Goal: Information Seeking & Learning: Learn about a topic

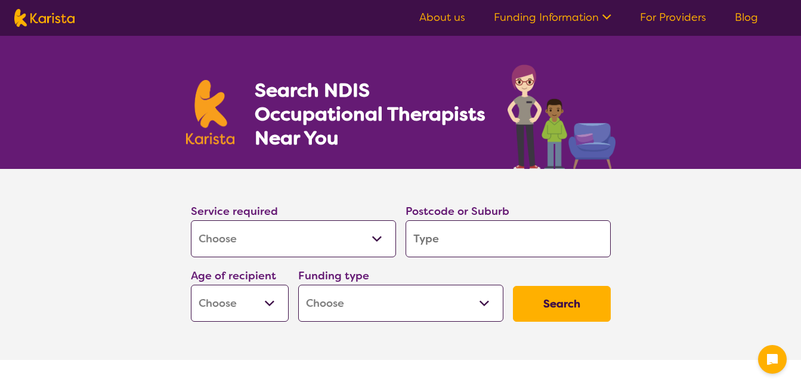
select select "[MEDICAL_DATA]"
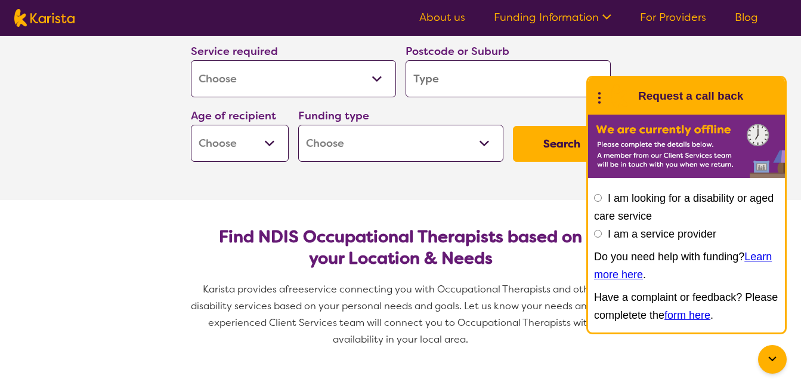
scroll to position [175, 0]
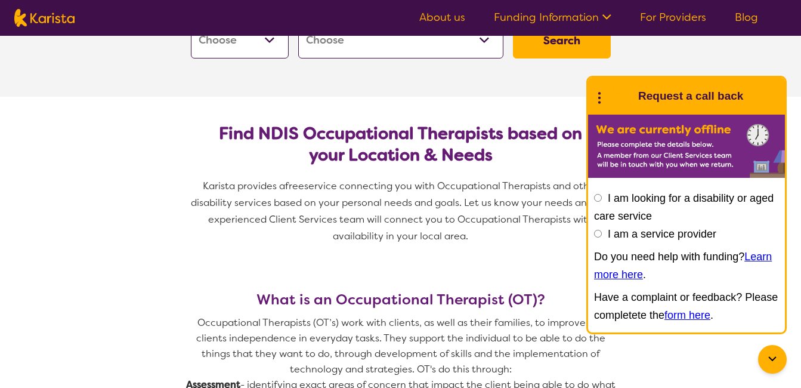
scroll to position [239, 0]
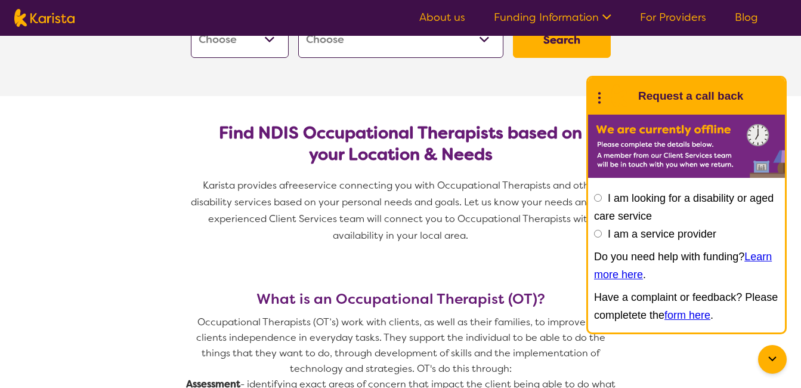
scroll to position [262, 0]
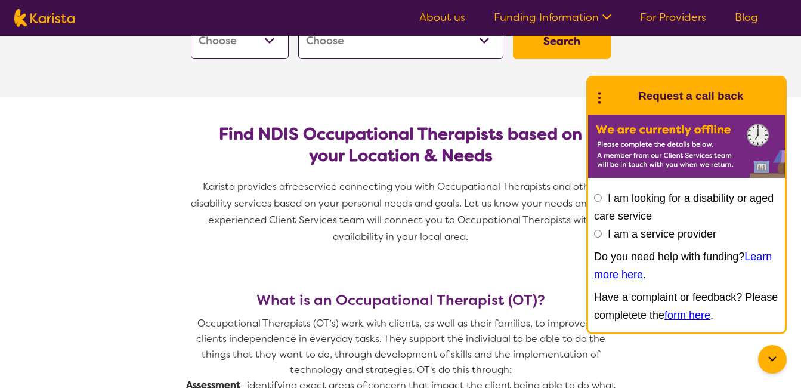
click at [778, 355] on icon at bounding box center [772, 359] width 14 height 14
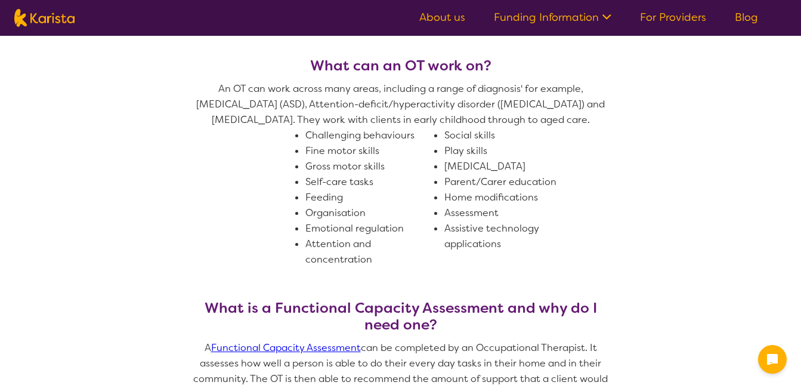
scroll to position [660, 0]
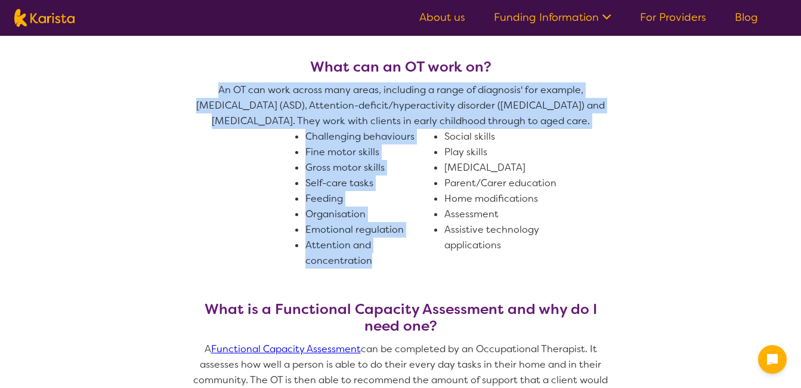
drag, startPoint x: 385, startPoint y: 261, endPoint x: 195, endPoint y: 92, distance: 254.3
click at [195, 92] on span "An OT can work across many areas, including a range of diagnosis' for example, …" at bounding box center [400, 175] width 429 height 186
click at [117, 129] on section "What is an Occupational Therapist (OT)? Occupational Therapists (OT’s) work wit…" at bounding box center [400, 193] width 801 height 657
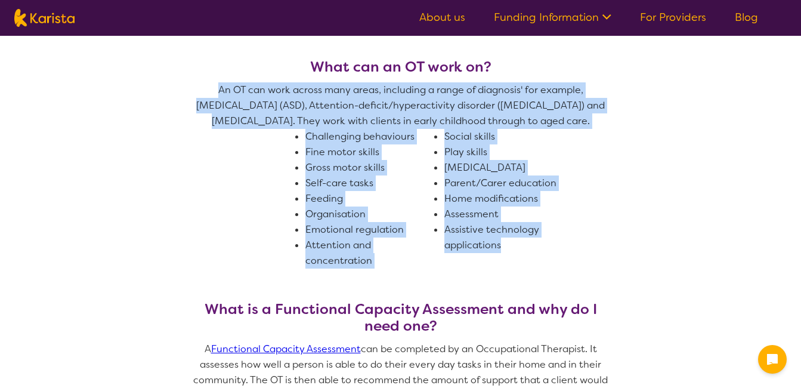
drag, startPoint x: 516, startPoint y: 250, endPoint x: 199, endPoint y: 78, distance: 361.6
click at [199, 78] on div "What can an OT work on? An OT can work across many areas, including a range of …" at bounding box center [400, 179] width 429 height 242
drag, startPoint x: 199, startPoint y: 78, endPoint x: 122, endPoint y: 91, distance: 78.0
click at [122, 91] on section "What is an Occupational Therapist (OT)? Occupational Therapists (OT’s) work wit…" at bounding box center [400, 193] width 801 height 657
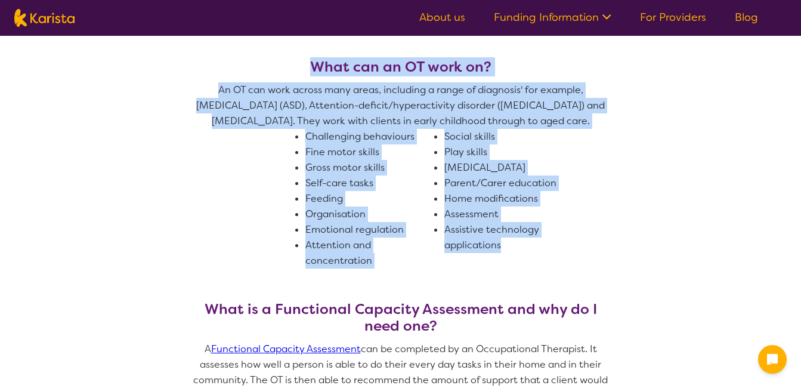
drag, startPoint x: 312, startPoint y: 60, endPoint x: 592, endPoint y: 252, distance: 339.2
click at [592, 252] on div "What can an OT work on? An OT can work across many areas, including a range of …" at bounding box center [400, 179] width 429 height 242
drag, startPoint x: 592, startPoint y: 252, endPoint x: 701, endPoint y: 265, distance: 110.4
click at [701, 265] on section "What is an Occupational Therapist (OT)? Occupational Therapists (OT’s) work wit…" at bounding box center [400, 193] width 801 height 657
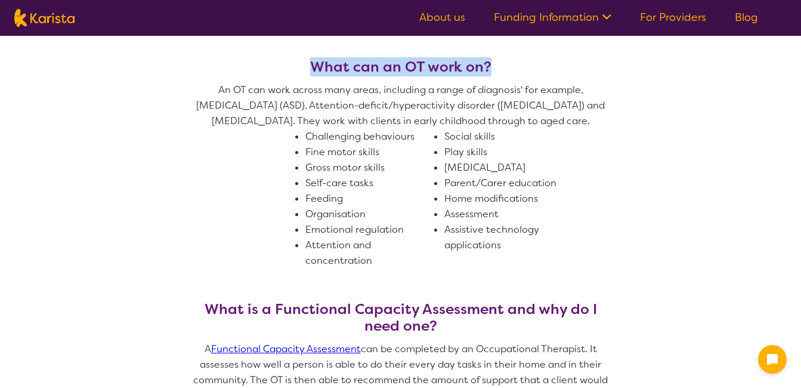
drag, startPoint x: 312, startPoint y: 61, endPoint x: 615, endPoint y: 277, distance: 371.6
click at [615, 277] on div "What can an OT work on? An OT can work across many areas, including a range of …" at bounding box center [400, 179] width 429 height 242
drag, startPoint x: 615, startPoint y: 277, endPoint x: 720, endPoint y: 282, distance: 105.7
click at [720, 282] on section "What is an Occupational Therapist (OT)? Occupational Therapists (OT’s) work wit…" at bounding box center [400, 193] width 801 height 657
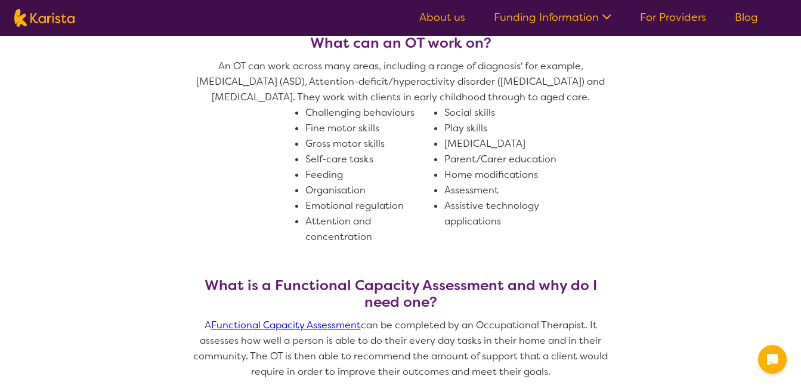
scroll to position [672, 0]
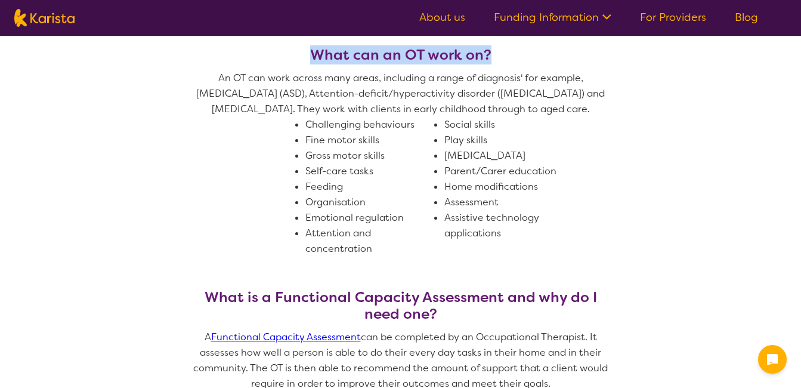
drag, startPoint x: 312, startPoint y: 50, endPoint x: 540, endPoint y: 262, distance: 311.4
click at [540, 262] on div "What can an OT work on? An OT can work across many areas, including a range of …" at bounding box center [400, 168] width 429 height 242
drag, startPoint x: 540, startPoint y: 262, endPoint x: 624, endPoint y: 274, distance: 84.3
click at [624, 274] on section "What is an Occupational Therapist (OT)? Occupational Therapists (OT’s) work wit…" at bounding box center [401, 181] width 458 height 657
click at [200, 187] on span "An OT can work across many areas, including a range of diagnosis' for example, …" at bounding box center [400, 163] width 429 height 186
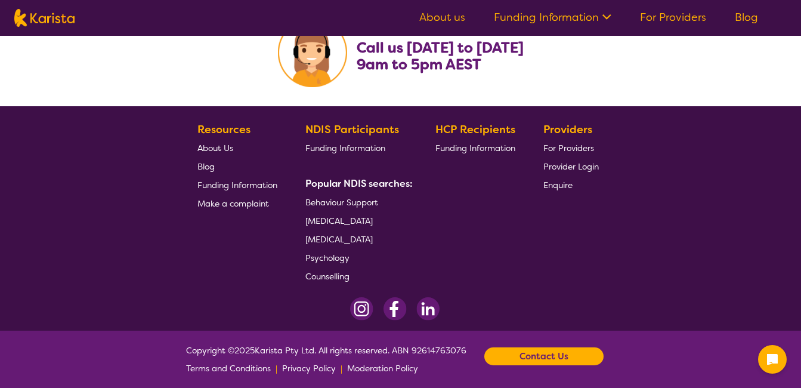
scroll to position [2035, 0]
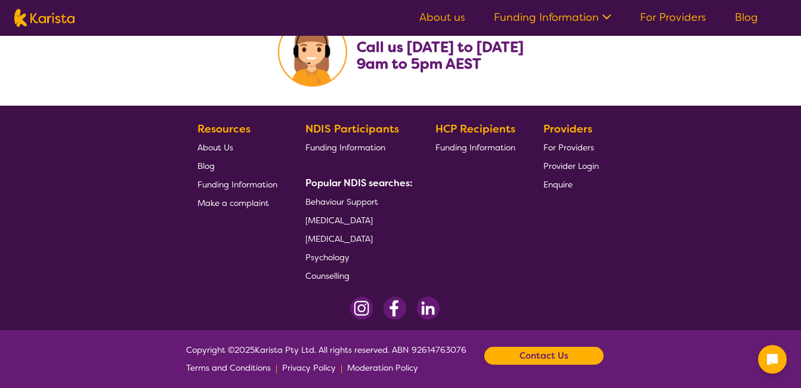
click at [373, 222] on span "[MEDICAL_DATA]" at bounding box center [338, 220] width 67 height 11
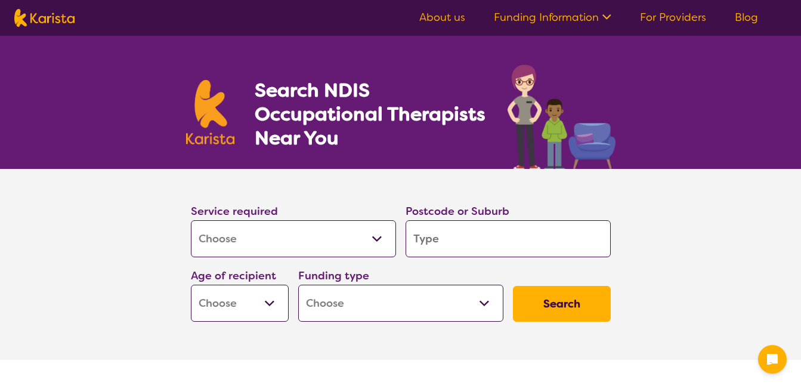
select select "[MEDICAL_DATA]"
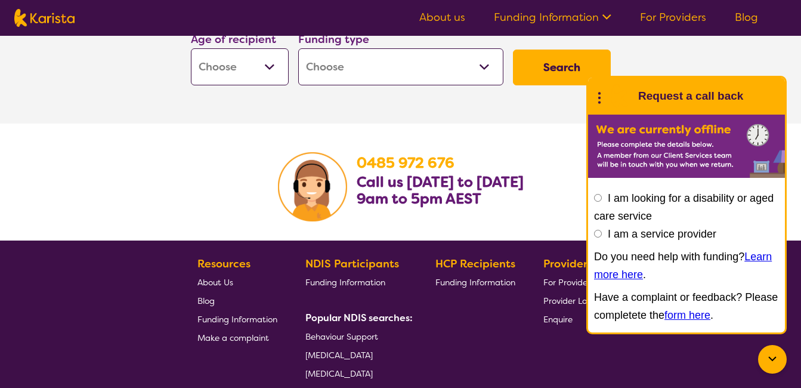
scroll to position [2041, 0]
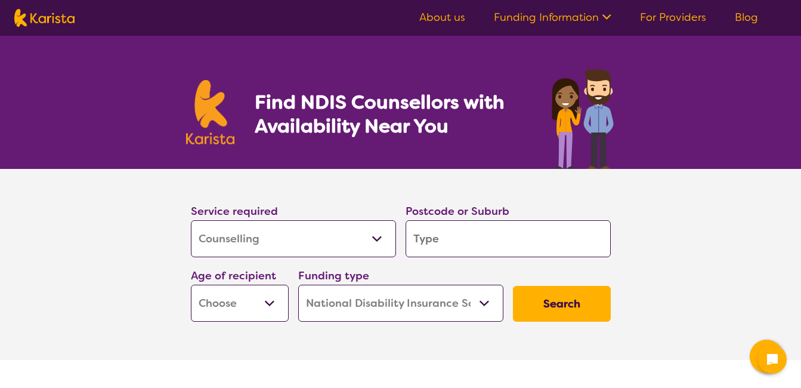
select select "Counselling"
select select "NDIS"
select select "Counselling"
select select "NDIS"
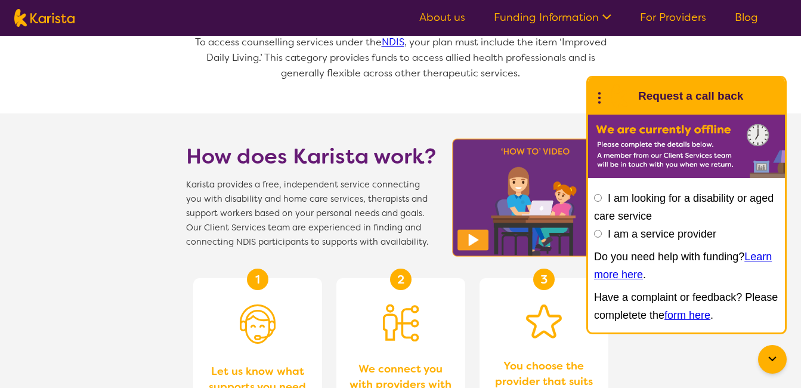
scroll to position [1188, 0]
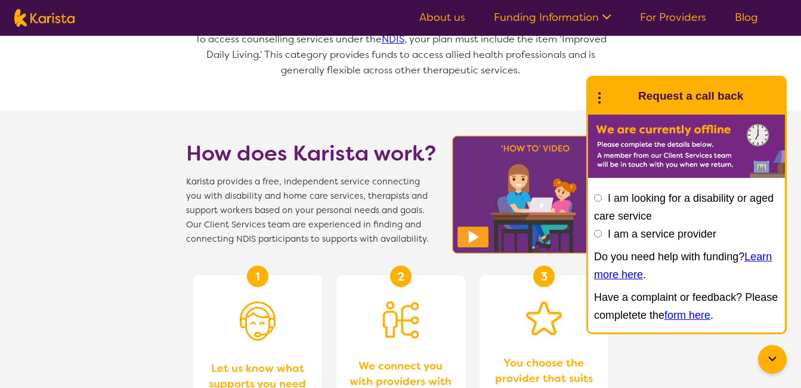
drag, startPoint x: 409, startPoint y: 58, endPoint x: 390, endPoint y: 51, distance: 20.6
click at [390, 51] on p "To access counselling services under the NDIS , your plan must include the item…" at bounding box center [400, 55] width 429 height 47
drag, startPoint x: 390, startPoint y: 51, endPoint x: 511, endPoint y: 76, distance: 123.7
click at [511, 76] on p "To access counselling services under the NDIS , your plan must include the item…" at bounding box center [400, 55] width 429 height 47
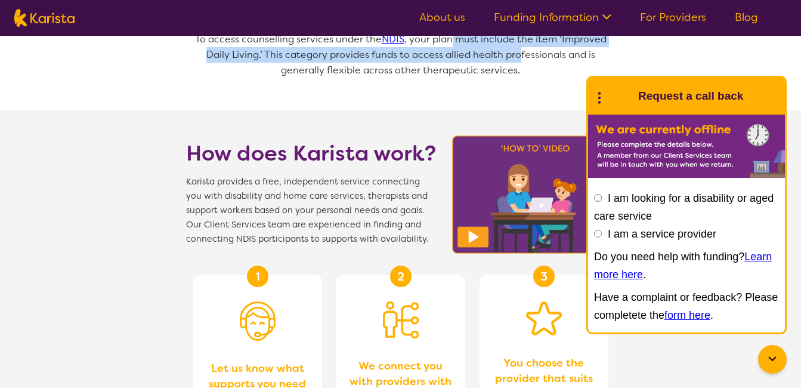
drag, startPoint x: 518, startPoint y: 55, endPoint x: 451, endPoint y: 47, distance: 68.0
click at [451, 47] on p "To access counselling services under the NDIS , your plan must include the item…" at bounding box center [400, 55] width 429 height 47
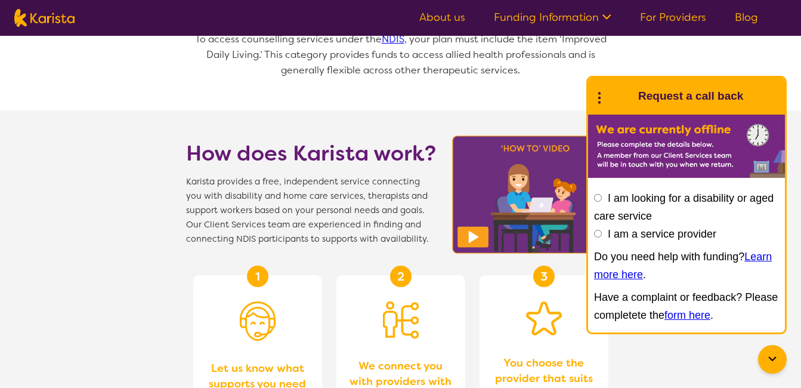
drag, startPoint x: 451, startPoint y: 47, endPoint x: 414, endPoint y: 78, distance: 48.2
click at [414, 78] on div "Is Counselling covered in my NDIS plan? To access counselling services under th…" at bounding box center [400, 59] width 429 height 103
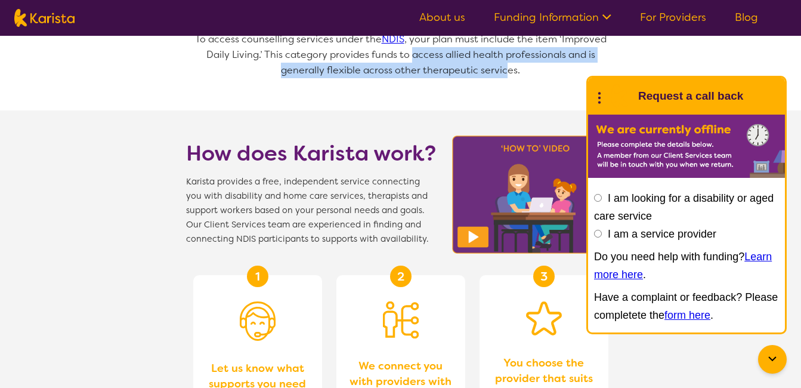
drag, startPoint x: 506, startPoint y: 69, endPoint x: 412, endPoint y: 57, distance: 94.9
click at [412, 57] on p "To access counselling services under the NDIS , your plan must include the item…" at bounding box center [400, 55] width 429 height 47
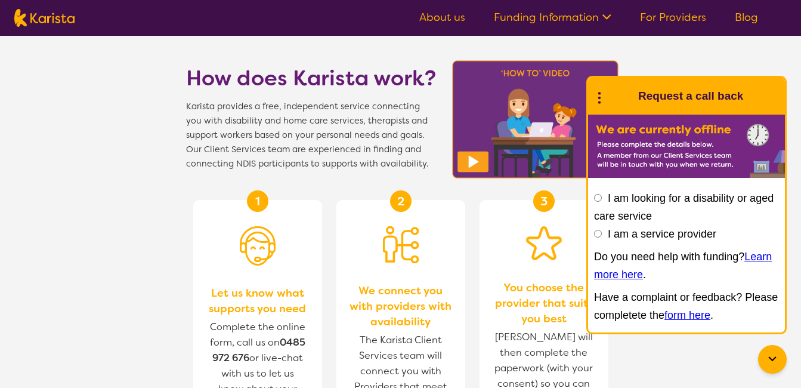
scroll to position [1256, 0]
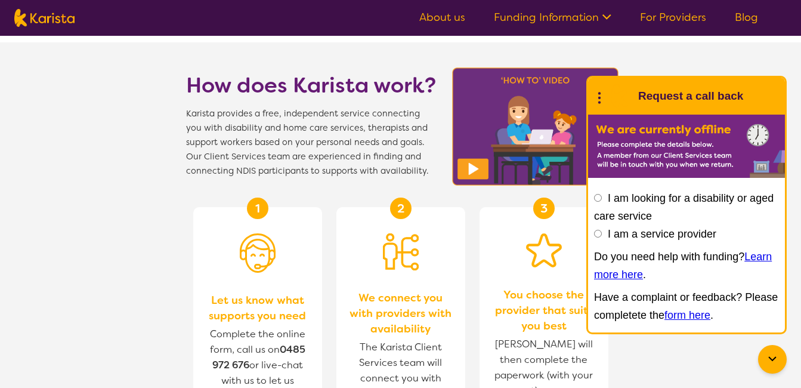
click at [468, 170] on img at bounding box center [535, 126] width 174 height 125
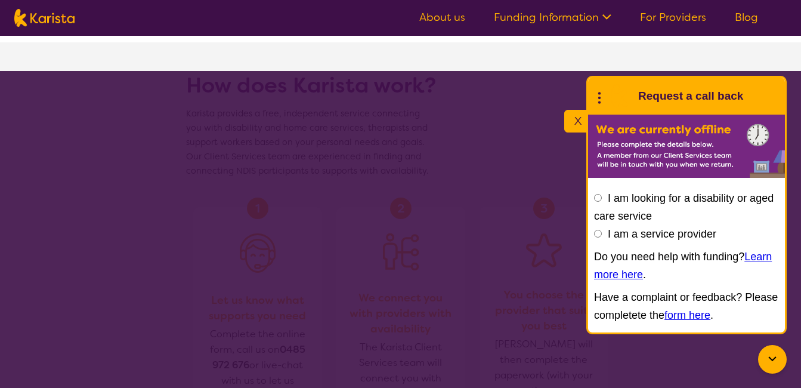
click at [774, 355] on icon at bounding box center [772, 359] width 14 height 14
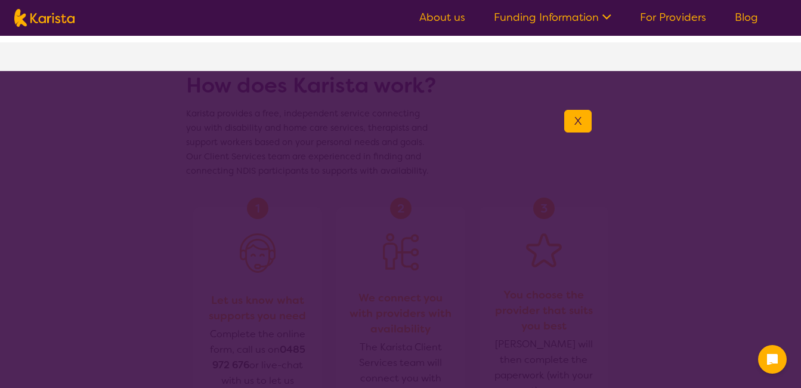
click at [610, 13] on icon at bounding box center [605, 16] width 13 height 13
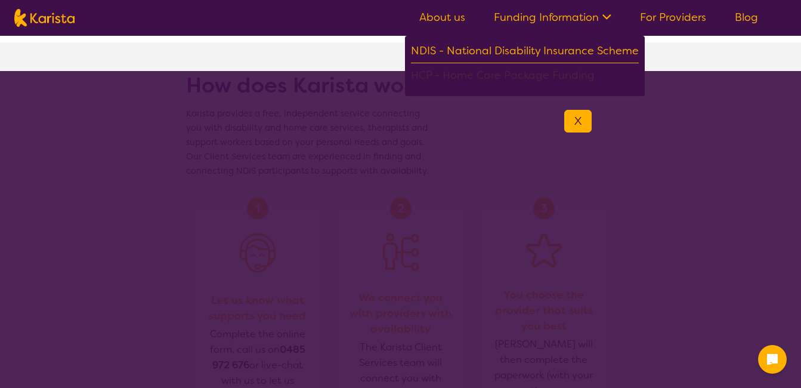
click at [679, 58] on section "How does Karista work? Karista provides a free, independent service connecting …" at bounding box center [400, 331] width 801 height 579
click at [264, 49] on section "How does Karista work? Karista provides a free, independent service connecting …" at bounding box center [401, 110] width 458 height 136
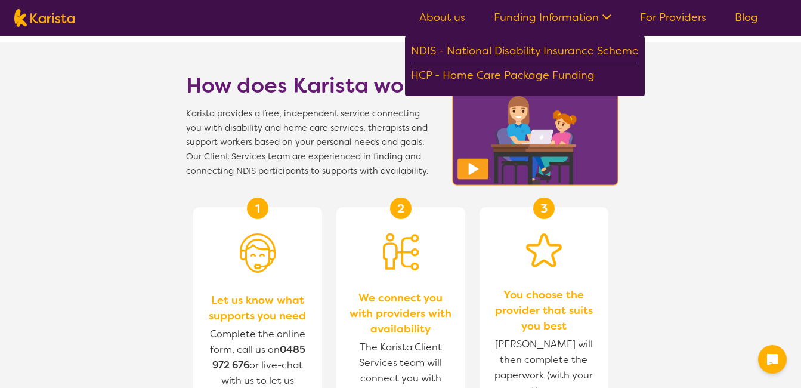
click at [476, 169] on img at bounding box center [535, 126] width 174 height 125
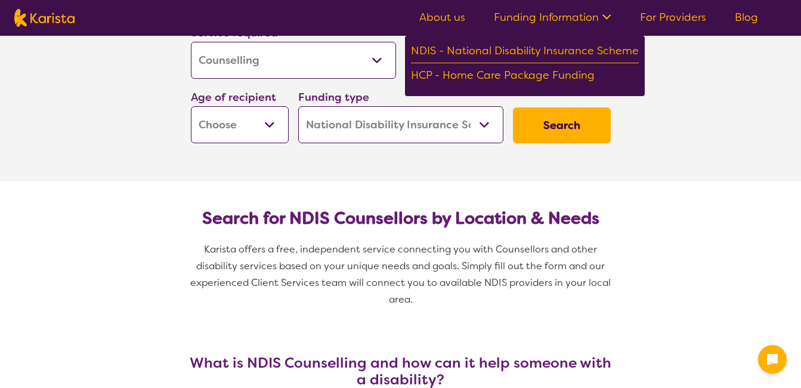
scroll to position [0, 0]
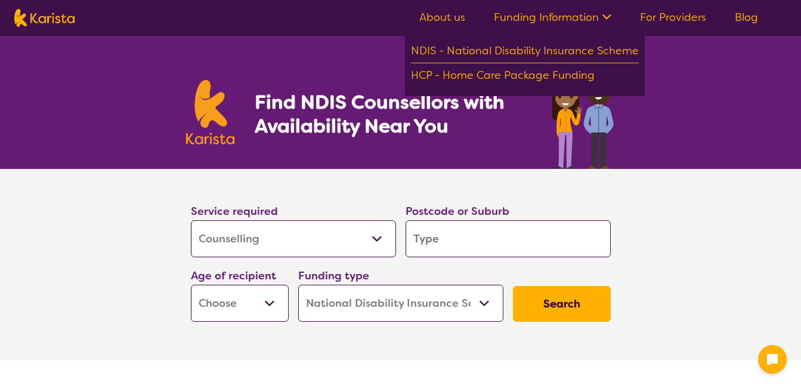
click at [271, 301] on select "Early Childhood - 0 to 9 Child - 10 to 11 Adolescent - 12 to 17 Adult - 18 to 6…" at bounding box center [240, 302] width 98 height 37
select select "AD"
click at [191, 284] on select "Early Childhood - 0 to 9 Child - 10 to 11 Adolescent - 12 to 17 Adult - 18 to 6…" at bounding box center [240, 302] width 98 height 37
select select "AD"
click at [457, 233] on input "search" at bounding box center [508, 238] width 205 height 37
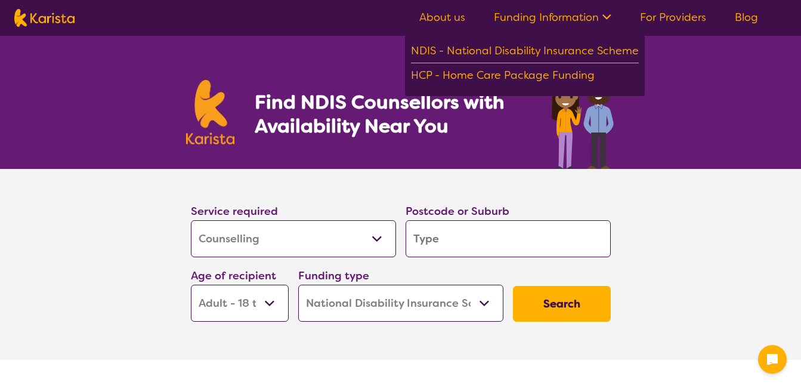
type input "3"
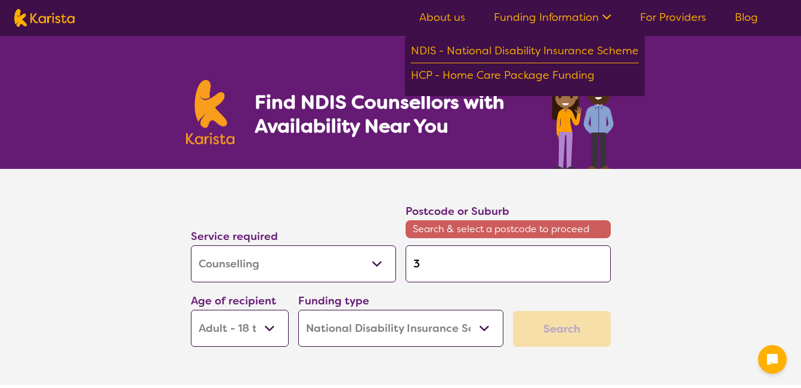
type input "33"
type input "333"
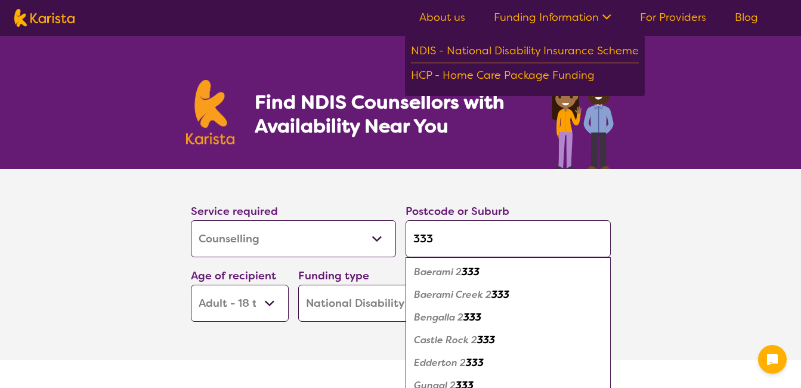
type input "3338"
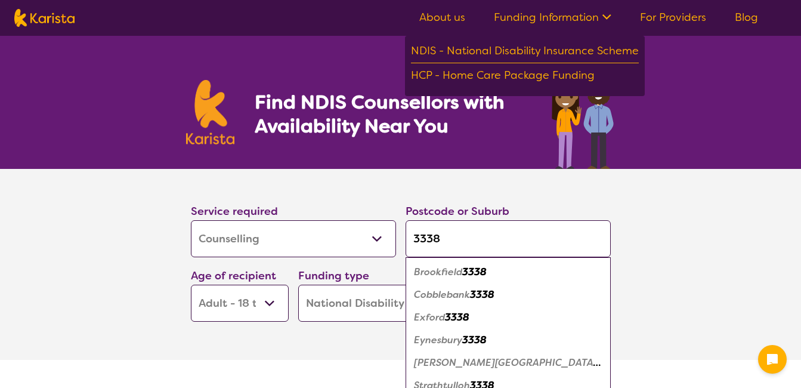
type input "3338"
click at [498, 293] on div "Cobblebank 3338" at bounding box center [507, 294] width 193 height 23
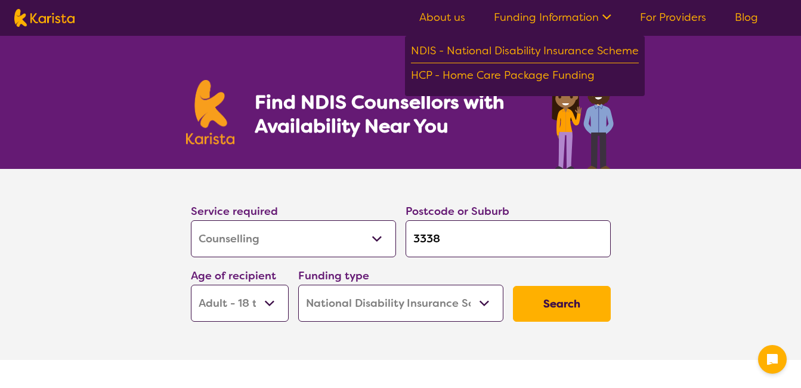
click at [572, 295] on button "Search" at bounding box center [562, 304] width 98 height 36
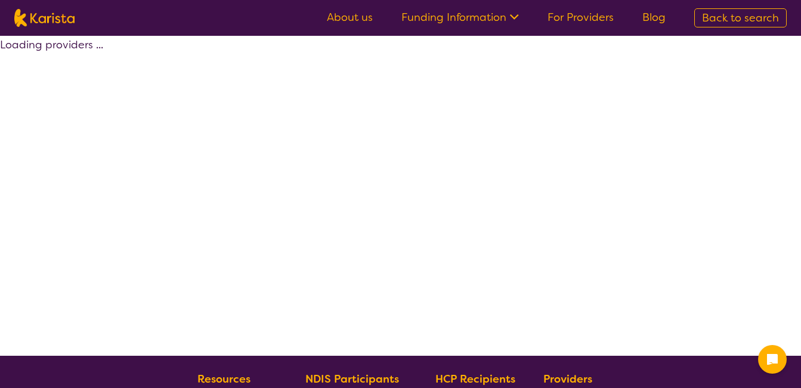
select select "by_score"
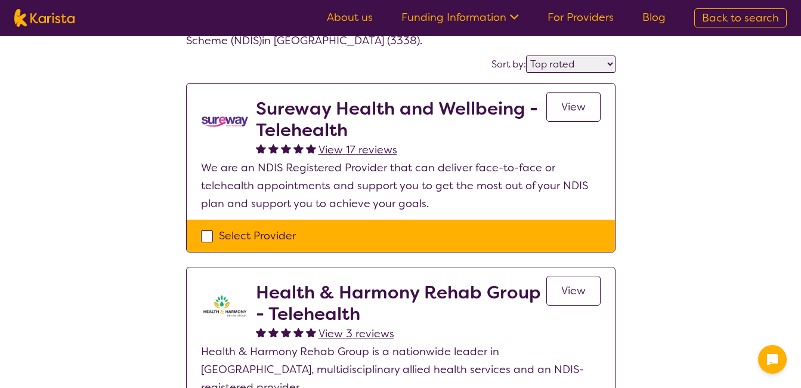
scroll to position [72, 0]
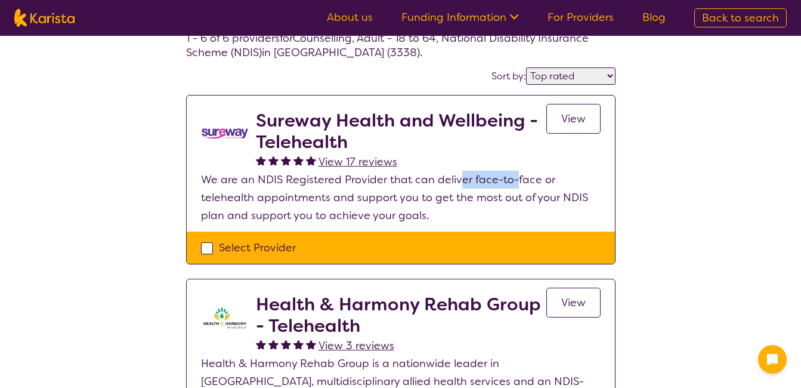
drag, startPoint x: 515, startPoint y: 181, endPoint x: 458, endPoint y: 172, distance: 57.3
click at [458, 172] on p "We are an NDIS Registered Provider that can deliver face-to-face or telehealth …" at bounding box center [401, 198] width 400 height 54
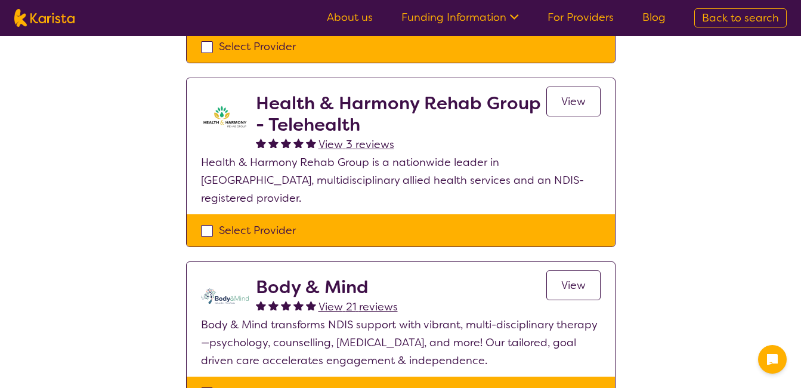
scroll to position [290, 0]
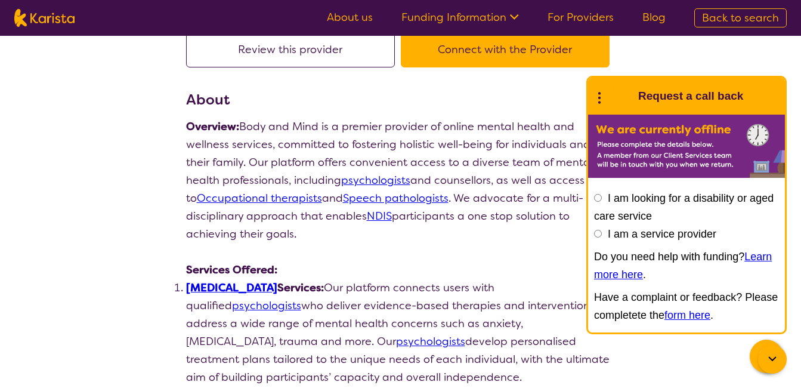
scroll to position [112, 0]
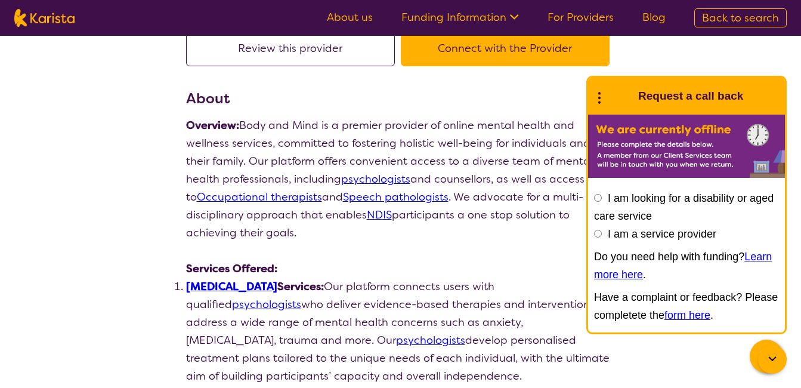
click at [766, 345] on div at bounding box center [772, 359] width 29 height 29
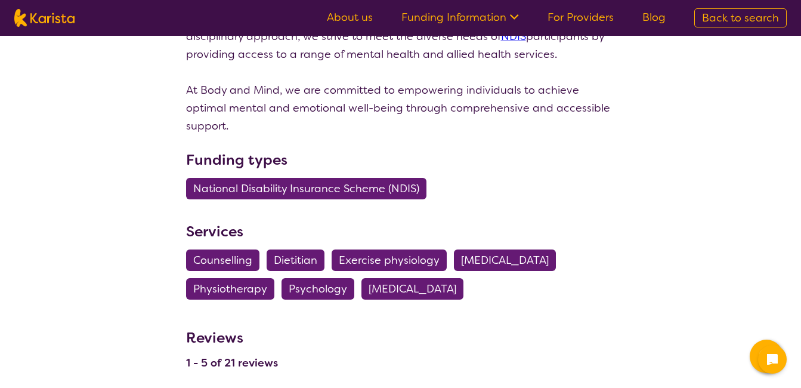
scroll to position [1236, 0]
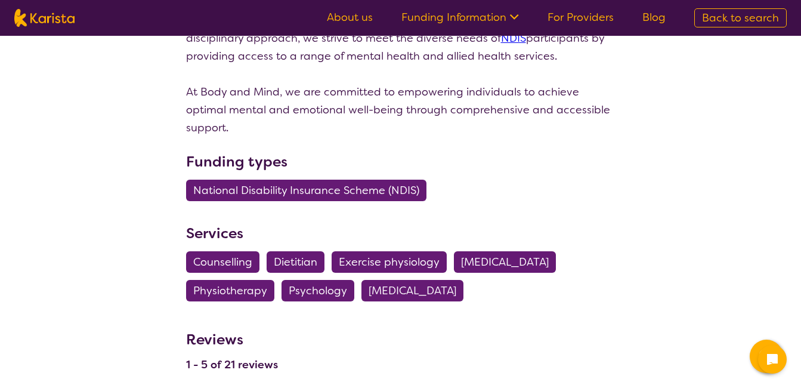
click at [221, 251] on span "Counselling" at bounding box center [222, 261] width 59 height 21
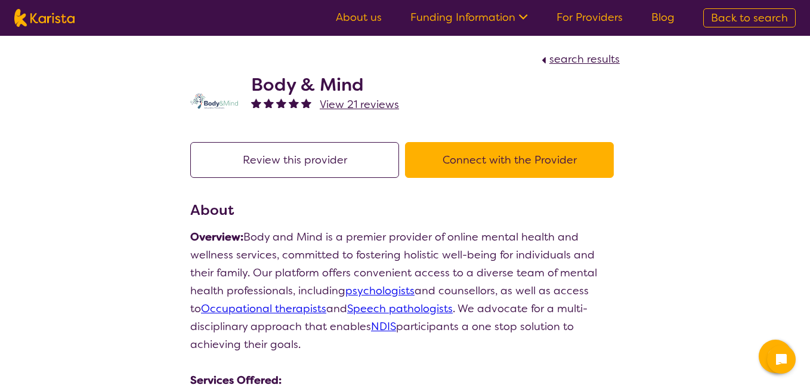
select select "Counselling"
select select "AD"
select select "NDIS"
select select "Counselling"
select select "AD"
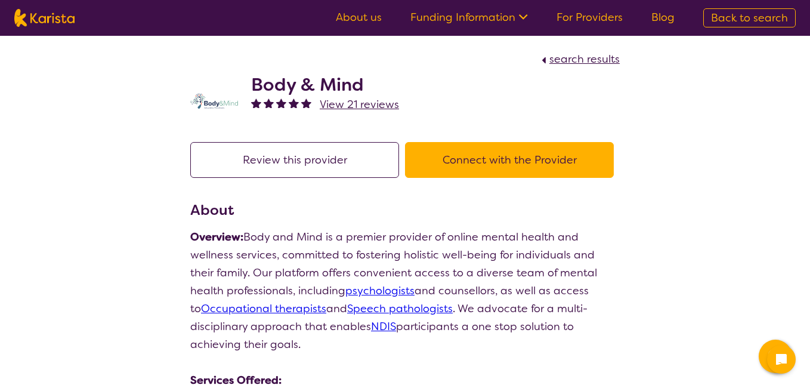
select select "NDIS"
